Goal: Task Accomplishment & Management: Check status

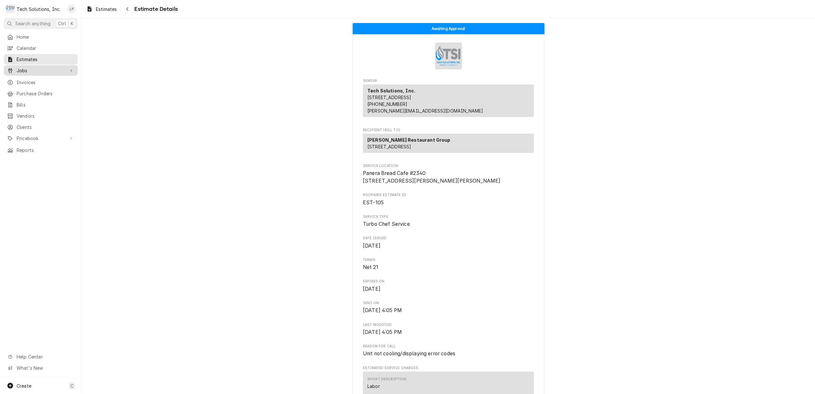
click at [23, 72] on div "Jobs" at bounding box center [40, 71] width 71 height 8
click at [25, 80] on span "Jobs" at bounding box center [46, 81] width 58 height 7
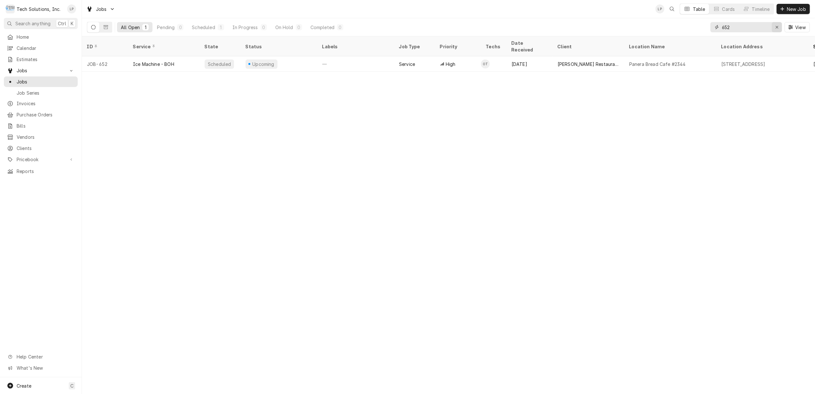
click at [777, 28] on icon "Erase input" at bounding box center [778, 27] width 4 height 4
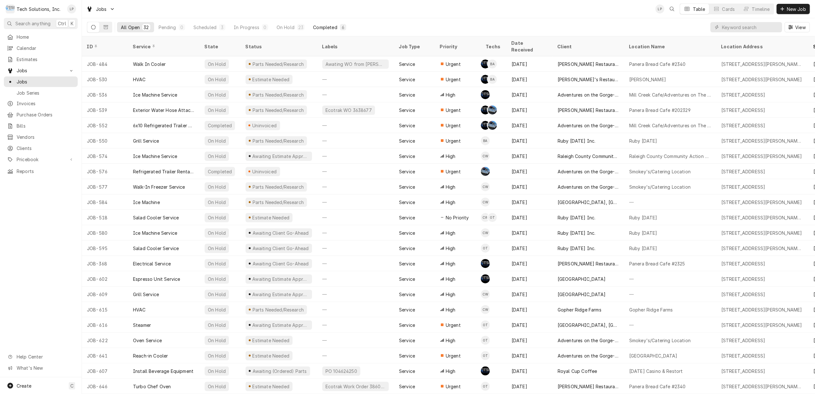
click at [328, 28] on div "Completed" at bounding box center [325, 27] width 24 height 7
